Goal: Information Seeking & Learning: Check status

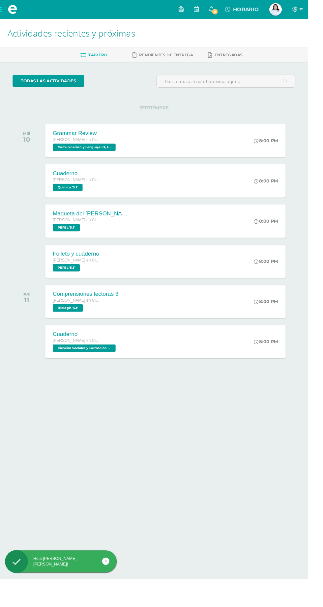
click at [229, 12] on span "6" at bounding box center [225, 12] width 7 height 7
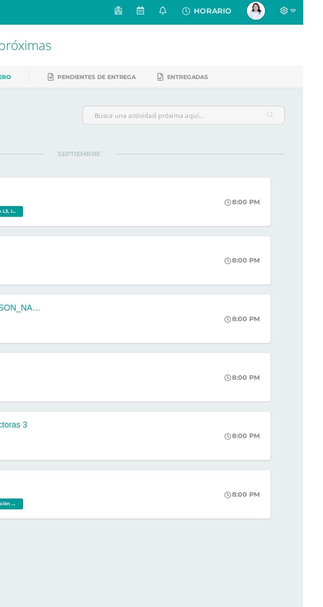
click at [224, 7] on icon at bounding box center [221, 10] width 5 height 6
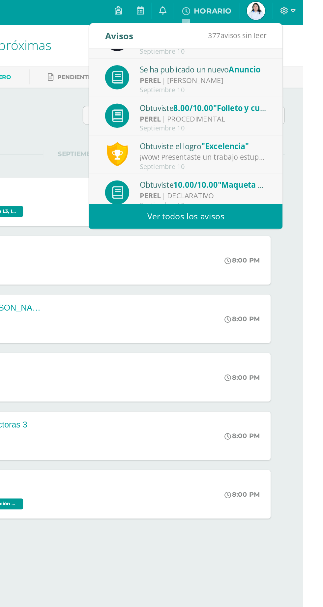
scroll to position [21, 0]
click at [281, 113] on div "¡Wow! Presentaste un trabajo estupendo, demostrando dominio del tema y además c…" at bounding box center [251, 115] width 92 height 8
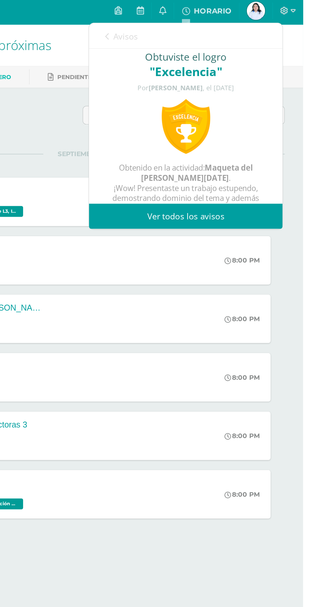
scroll to position [0, 0]
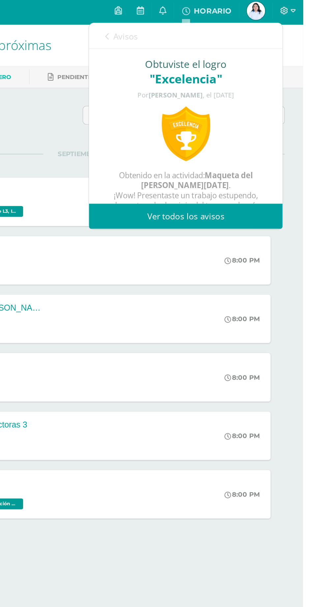
click at [182, 26] on icon at bounding box center [181, 28] width 3 height 5
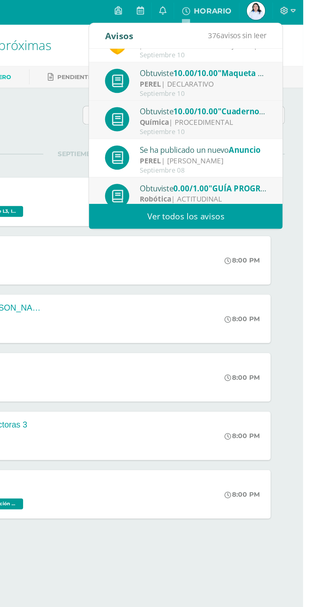
scroll to position [110, 0]
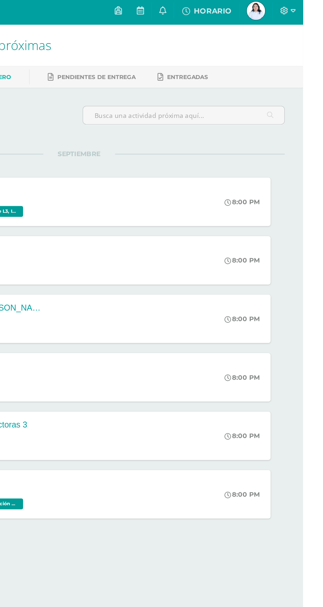
click at [308, 180] on div "Cuaderno Quinto Bachillerato en Ciencias y Letras Química '5.1' 8:00 PM Cuadern…" at bounding box center [161, 189] width 296 height 37
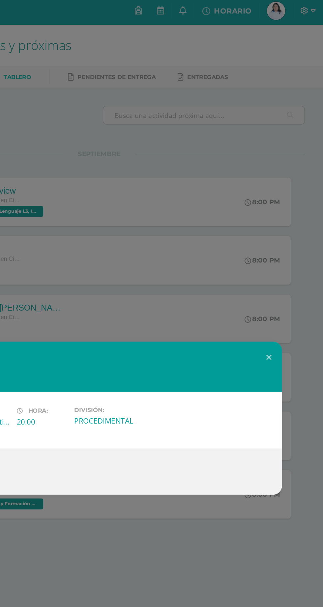
click at [226, 83] on div "Cuaderno Química Fecha: Miércoles 10 de Septiembre Hora: 20:00 División: PROCED…" at bounding box center [161, 303] width 323 height 607
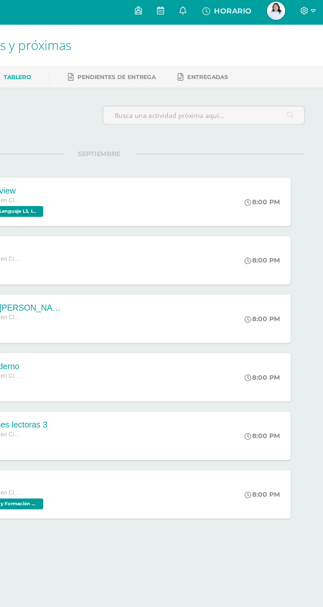
click at [277, 10] on link "HORARIO" at bounding box center [253, 10] width 47 height 20
click at [297, 5] on span "Jazmín Sofía Mi Perfil" at bounding box center [289, 9] width 16 height 13
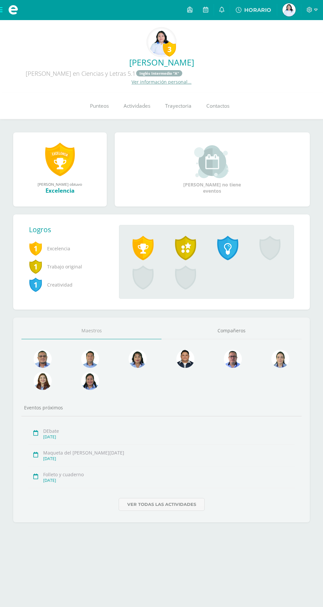
click at [102, 103] on span "Punteos" at bounding box center [99, 106] width 19 height 7
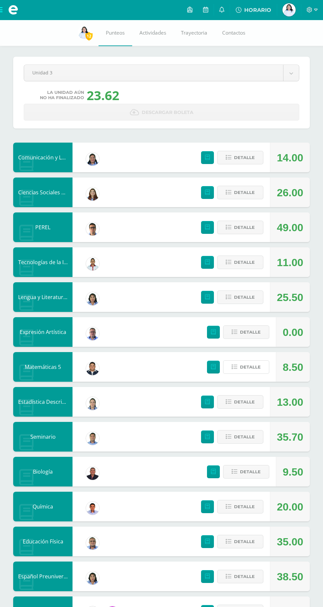
click at [241, 371] on span "Detalle" at bounding box center [250, 367] width 21 height 12
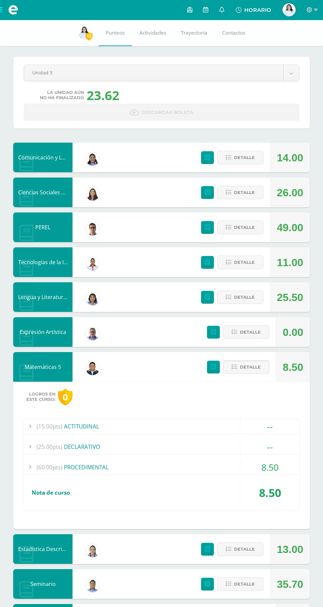
click at [187, 472] on div "(60.00pts) PROCEDIMENTAL" at bounding box center [161, 467] width 276 height 15
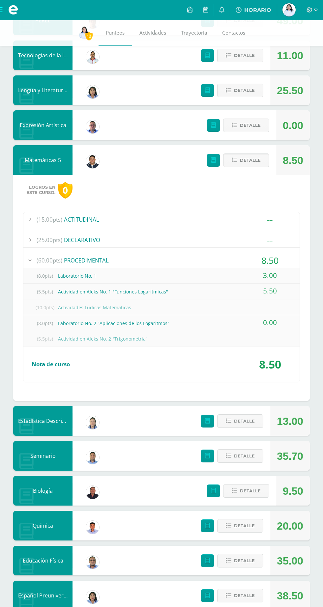
scroll to position [224, 0]
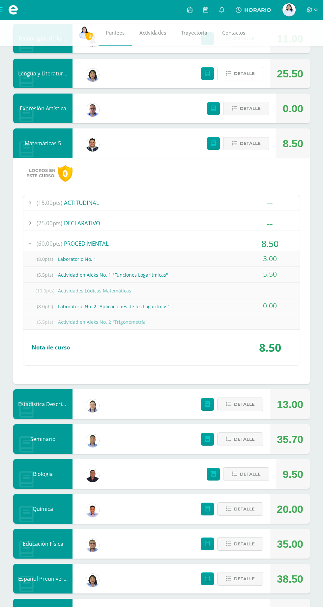
click at [235, 78] on span "Detalle" at bounding box center [244, 74] width 21 height 12
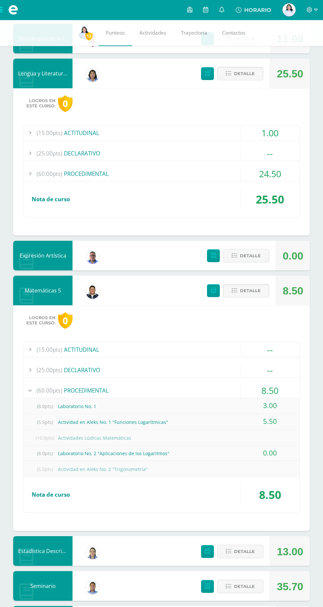
click at [219, 180] on div "(60.00pts) PROCEDIMENTAL" at bounding box center [161, 173] width 276 height 15
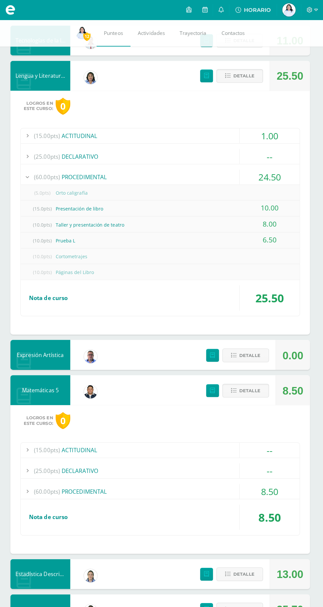
scroll to position [221, 0]
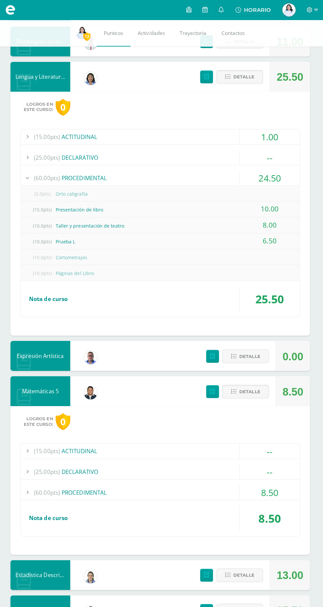
click at [257, 370] on div "Comunicación y Lenguaje L3, Inglés 5 Indira Camargo Maestro 14.00 Detalle Cienc…" at bounding box center [161, 358] width 296 height 872
